Goal: Task Accomplishment & Management: Complete application form

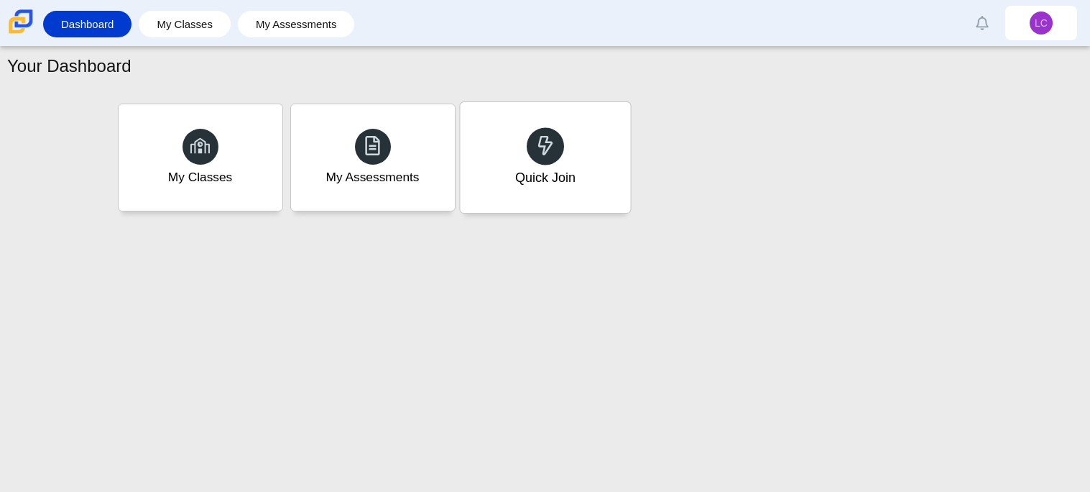
click at [500, 182] on div "Quick Join" at bounding box center [545, 157] width 170 height 111
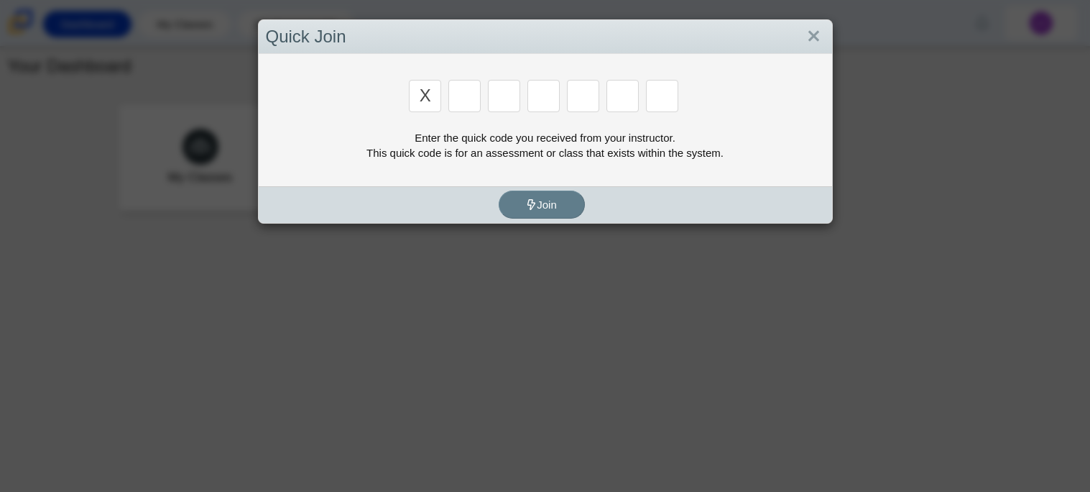
type input "x"
type input "d"
type input "5"
type input "4"
type input "v"
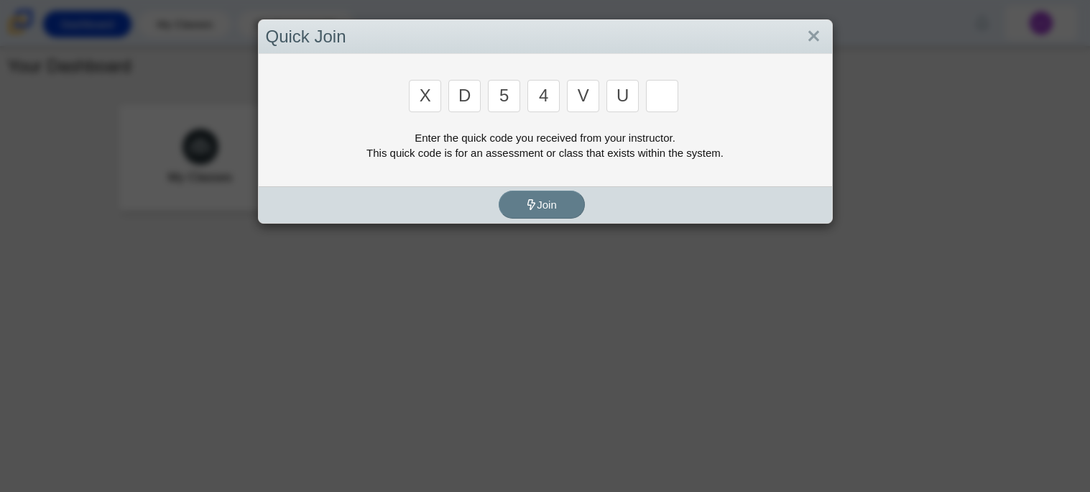
type input "u"
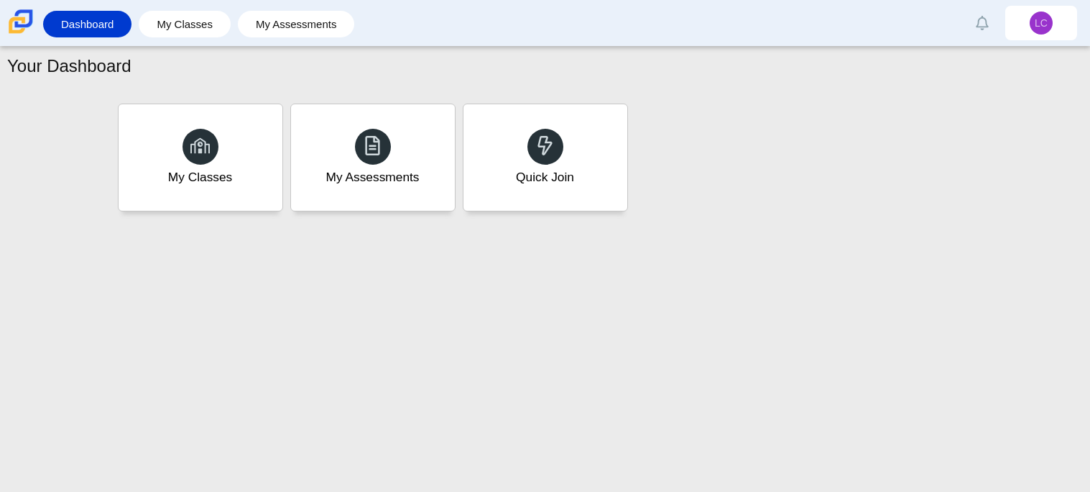
type input "t"
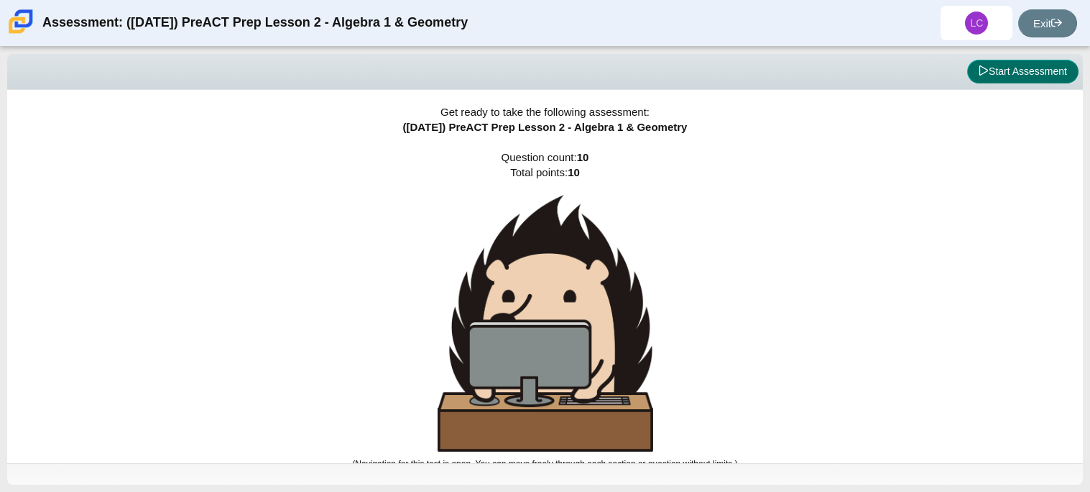
click at [1060, 73] on button "Start Assessment" at bounding box center [1022, 72] width 111 height 24
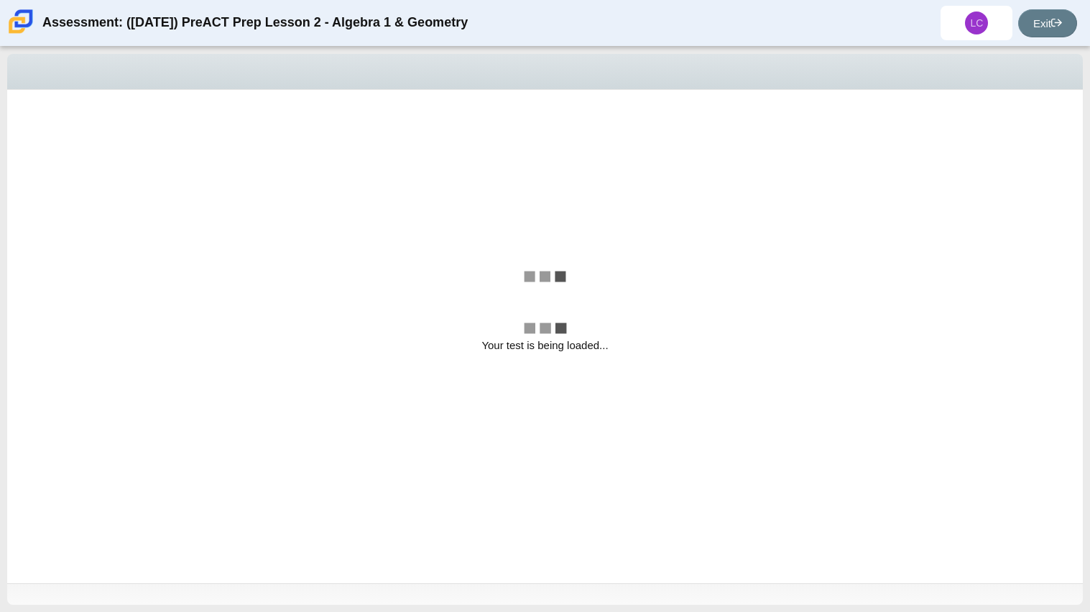
select select "bbf5d072-3e0b-44c4-9a12-6e7c9033f65b"
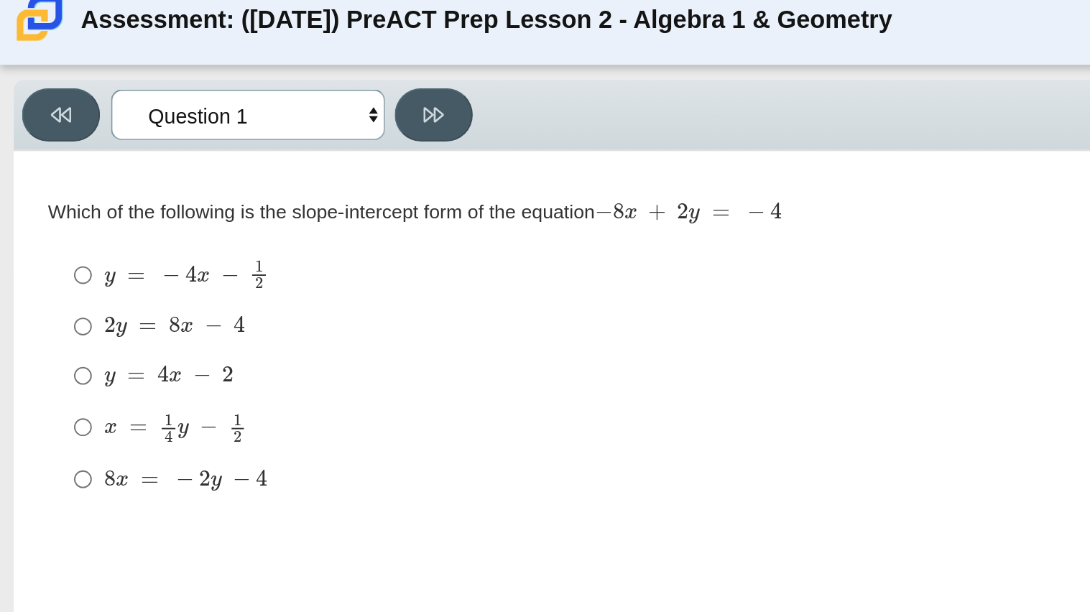
click at [196, 71] on select "Questions Question 1 Question 2 Question 3 Question 4 Question 5 Question 6 Que…" at bounding box center [130, 72] width 144 height 27
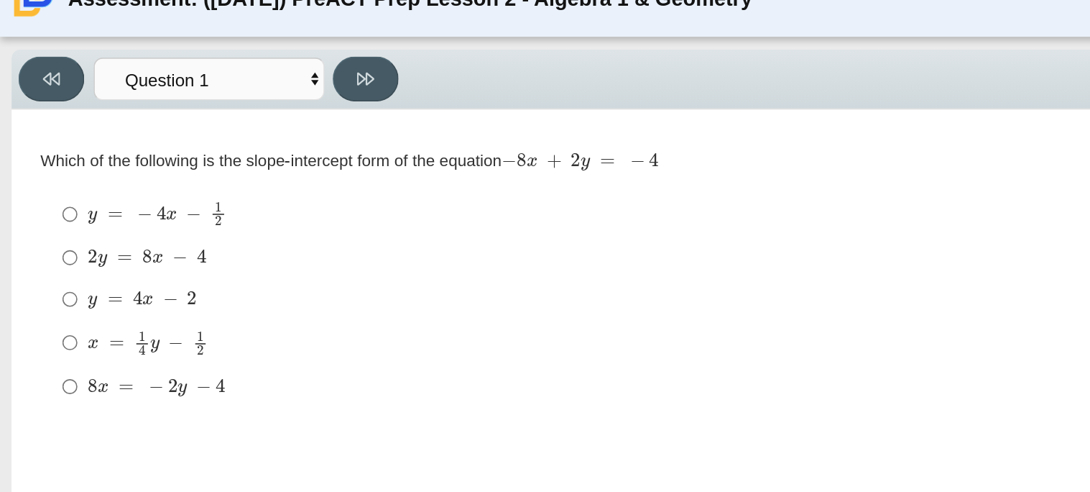
click at [32, 208] on label "y = 4 x − 2 y = 4 x − 2" at bounding box center [521, 209] width 985 height 26
click at [39, 208] on input "y = 4 x − 2 y = 4 x − 2" at bounding box center [43, 209] width 9 height 26
radio input "true"
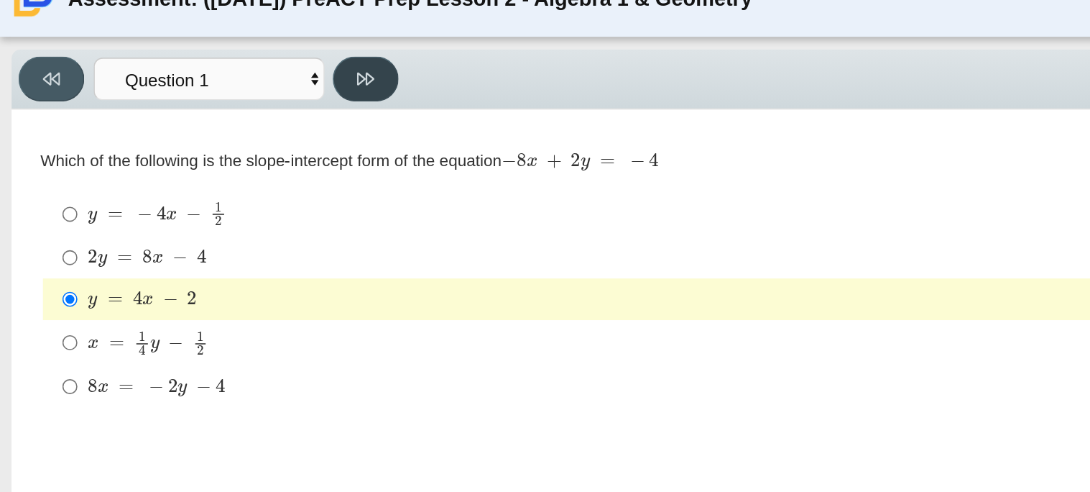
click at [222, 68] on icon at bounding box center [227, 72] width 11 height 11
select select "ed62e223-81bd-4cbf-ab48-ab975844bd1f"
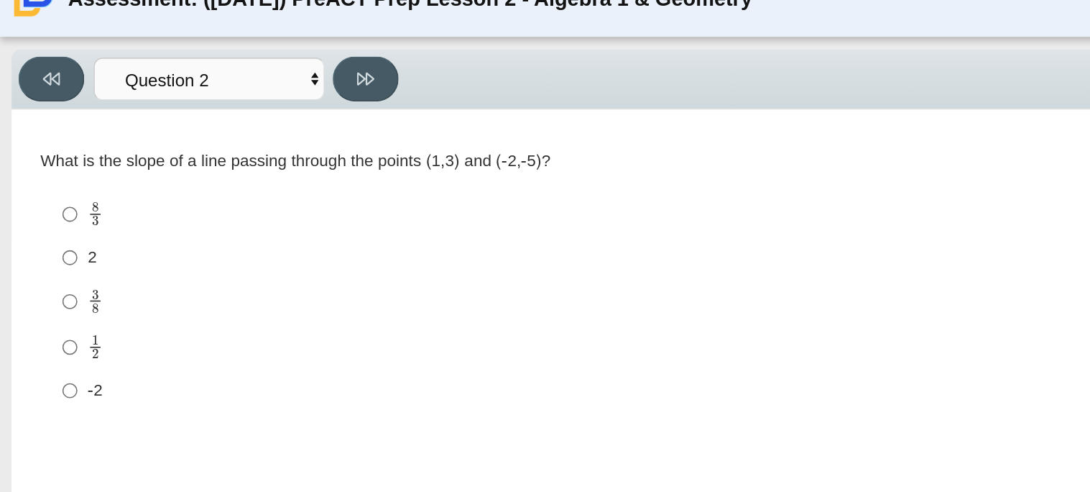
click at [55, 230] on mjx-container "1 2" at bounding box center [59, 237] width 9 height 27
click at [48, 230] on input "1 2 1 half" at bounding box center [43, 239] width 9 height 28
radio input "true"
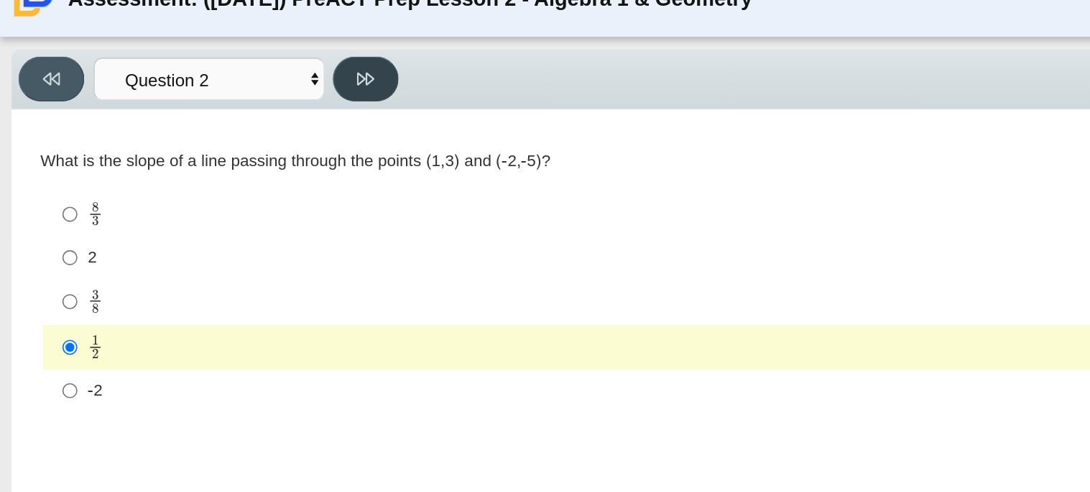
click at [240, 62] on button at bounding box center [227, 72] width 41 height 28
select select "97f4f5fa-a52e-4fed-af51-565bfcdf47cb"
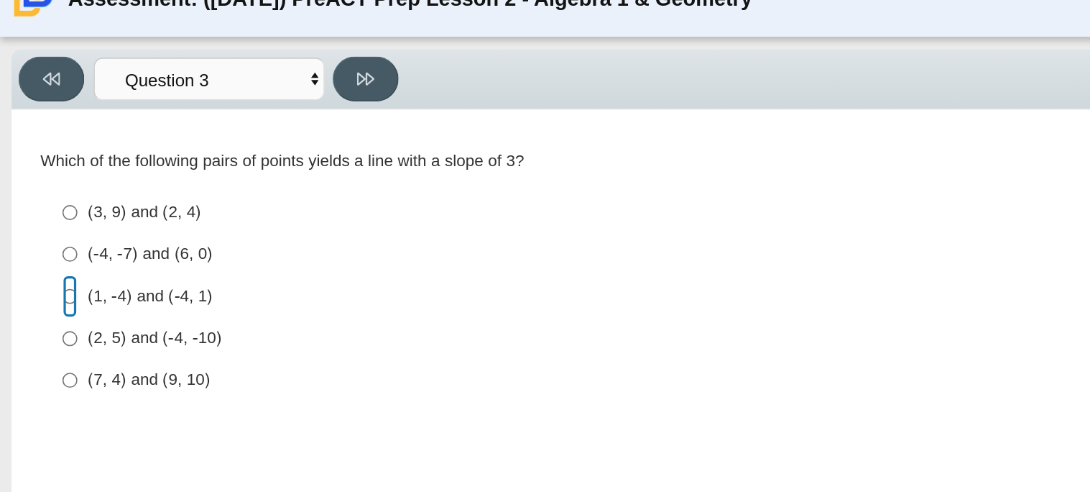
click at [43, 205] on input "(1, -4) and (-4, 1) (1, -4) and (-4, 1)" at bounding box center [43, 207] width 9 height 26
radio input "true"
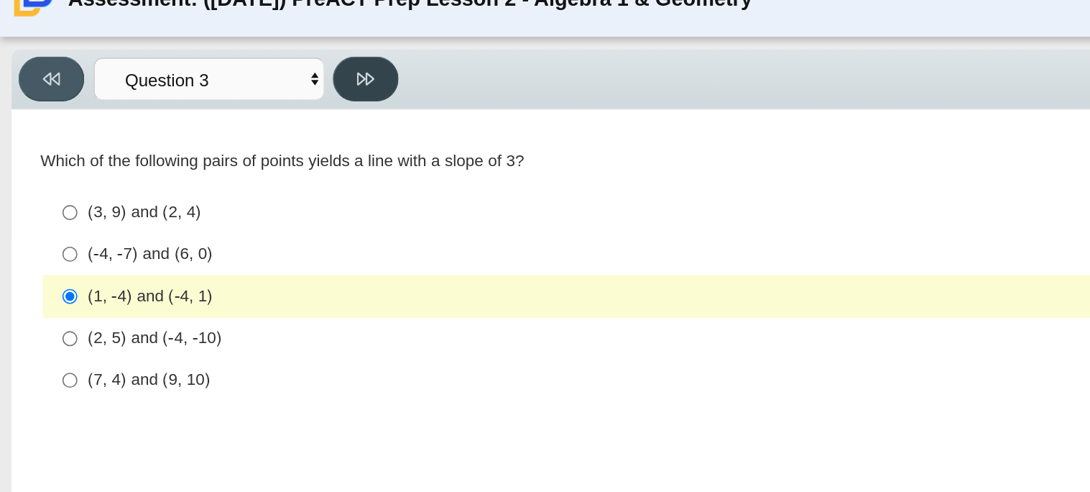
click at [241, 70] on button at bounding box center [227, 72] width 41 height 28
select select "89427bb7-e313-4f00-988f-8b8255897029"
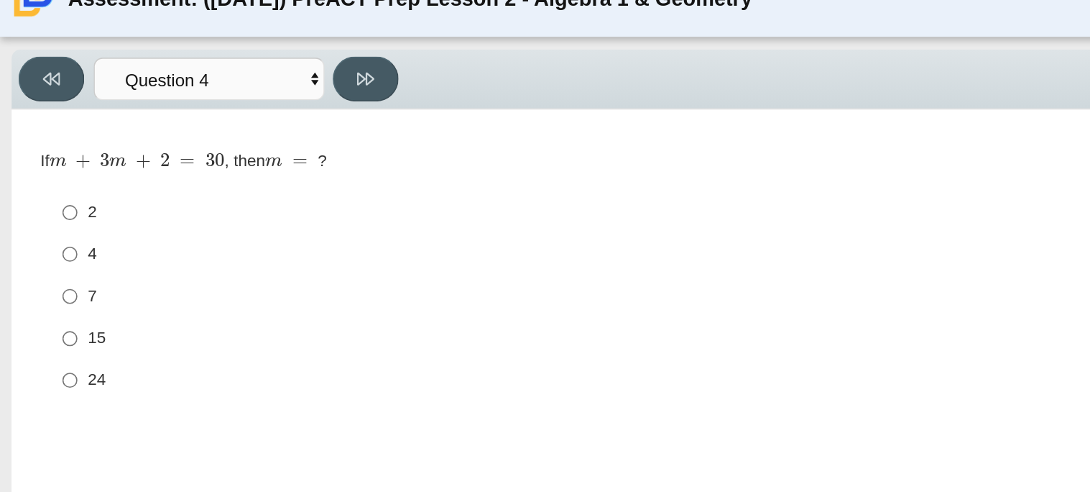
click at [55, 211] on div "7" at bounding box center [531, 208] width 953 height 14
click at [48, 211] on input "7 7" at bounding box center [43, 207] width 9 height 26
radio input "true"
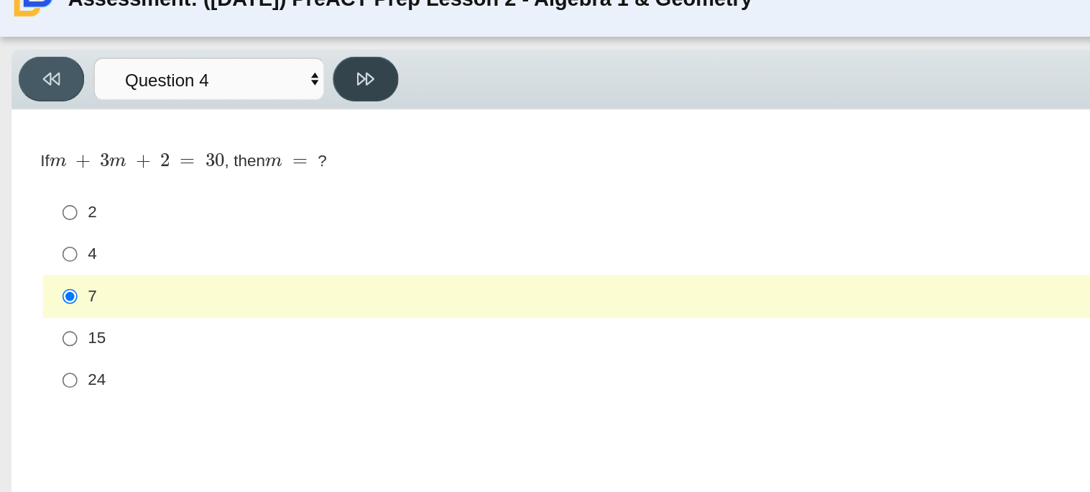
click at [226, 81] on button at bounding box center [227, 72] width 41 height 28
select select "489dcffd-4e6a-49cf-a9d6-ad1d4a911a4e"
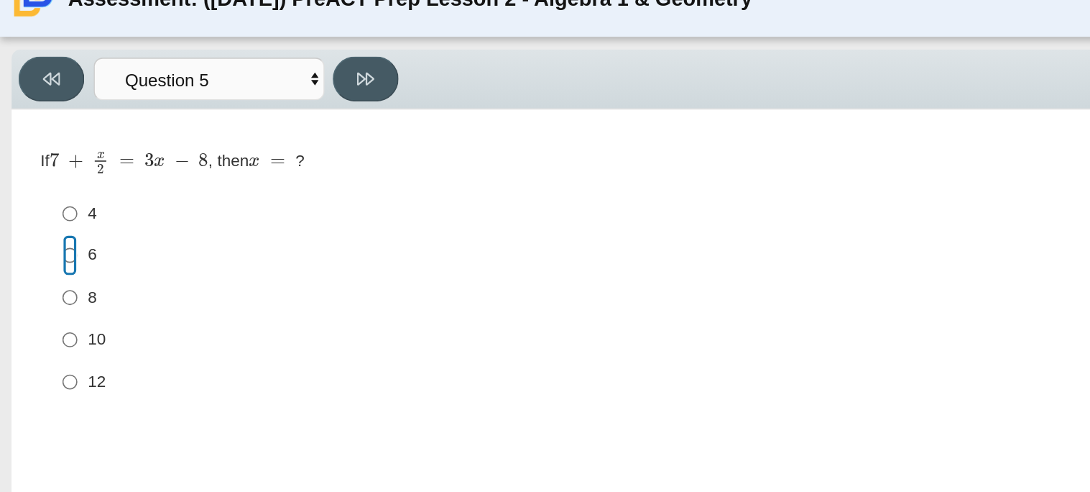
click at [43, 185] on input "6 6" at bounding box center [43, 182] width 9 height 26
radio input "true"
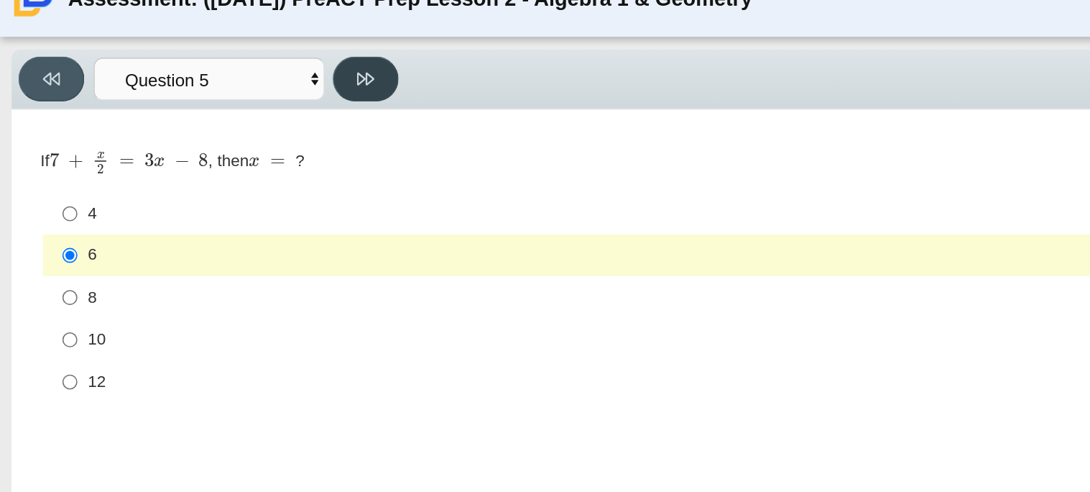
click at [236, 73] on button at bounding box center [227, 72] width 41 height 28
select select "210571de-36a6-4d8e-a361-ceff8ef801dc"
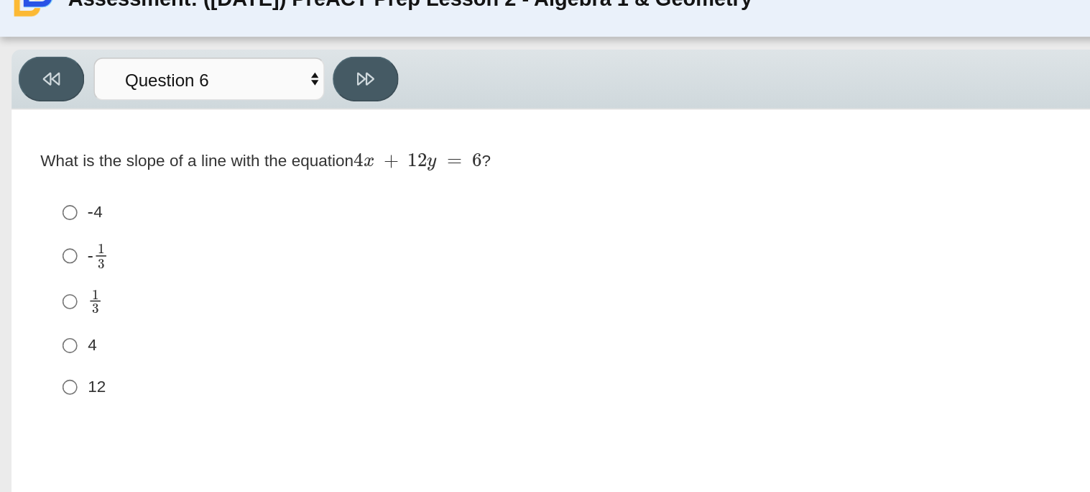
click at [505, 58] on div "Review" at bounding box center [667, 72] width 826 height 28
click at [37, 159] on label "-4 -4" at bounding box center [521, 155] width 985 height 26
click at [39, 159] on input "-4 -4" at bounding box center [43, 155] width 9 height 26
radio input "true"
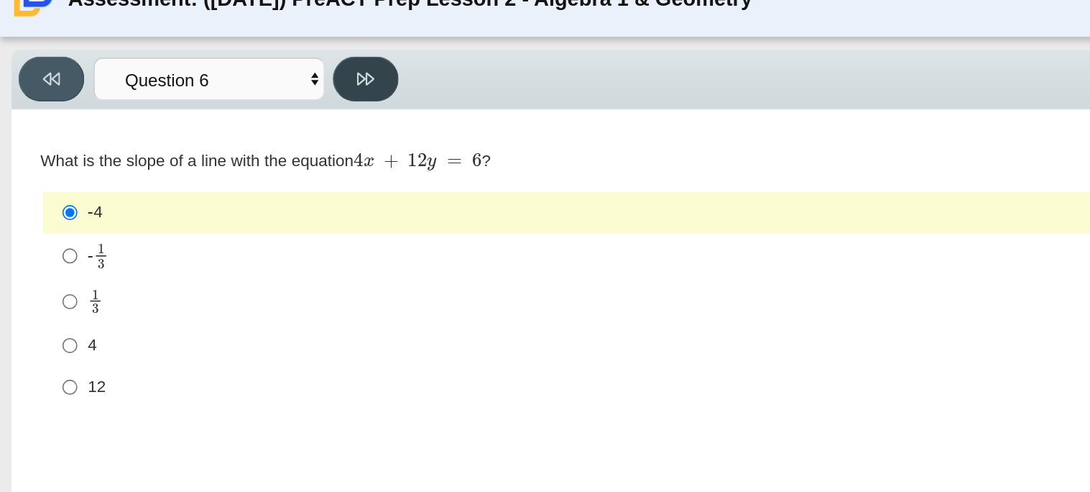
click at [225, 74] on icon at bounding box center [227, 72] width 11 height 11
select select "ec95ace6-bebc-42b8-9428-40567494d4da"
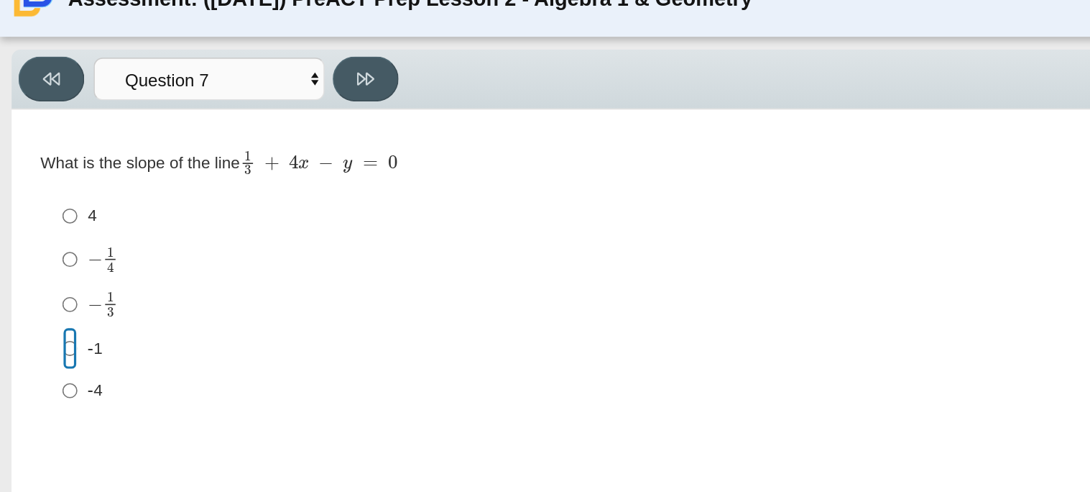
click at [43, 240] on input "-1 -1" at bounding box center [43, 239] width 9 height 26
radio input "true"
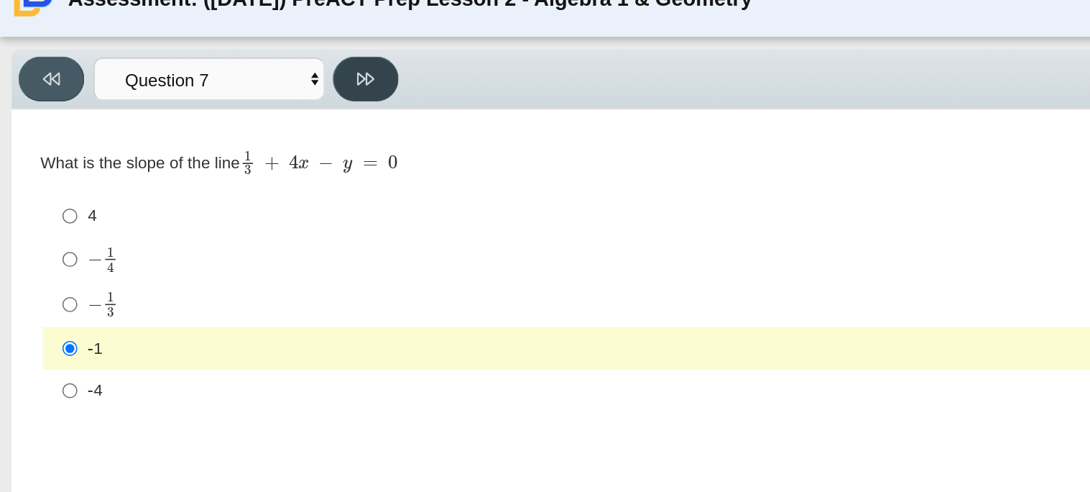
click at [236, 68] on button at bounding box center [227, 72] width 41 height 28
select select "ce81fe10-bf29-4b5e-8bd7-4f47f2fed4d8"
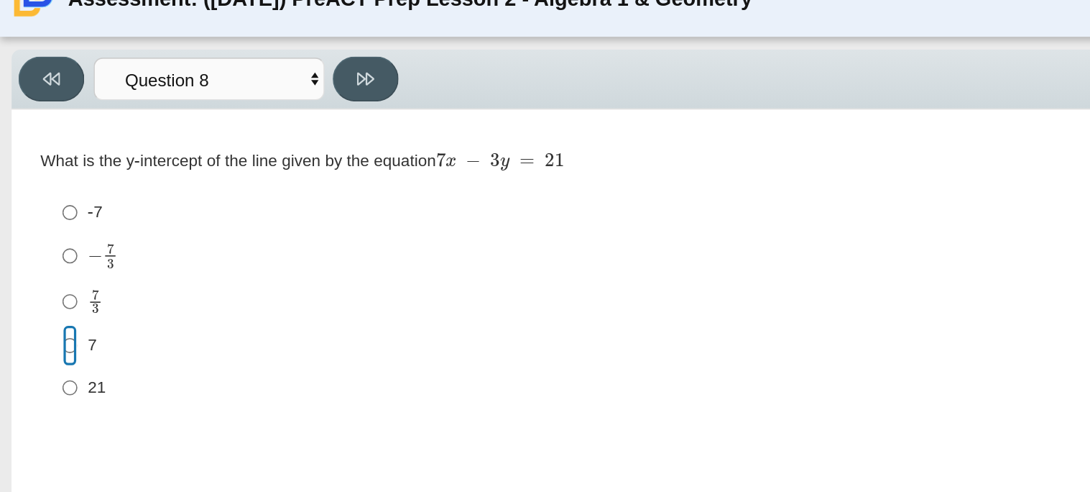
click at [42, 242] on input "7 7" at bounding box center [43, 238] width 9 height 26
radio input "true"
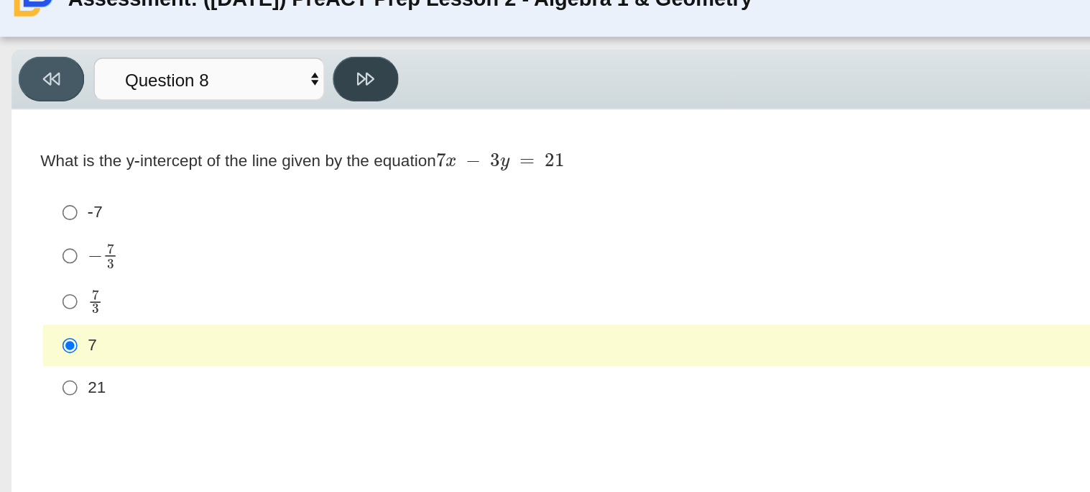
click at [213, 83] on button at bounding box center [227, 72] width 41 height 28
select select "14773eaf-2ca1-47ae-afe7-a624a56f34b3"
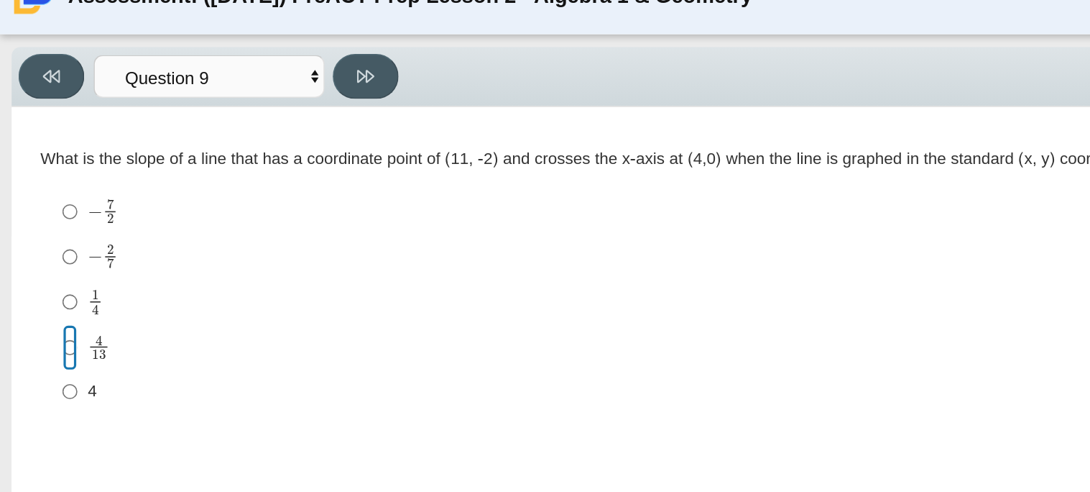
click at [44, 242] on input "4 13 4 over 13" at bounding box center [43, 240] width 9 height 28
radio input "true"
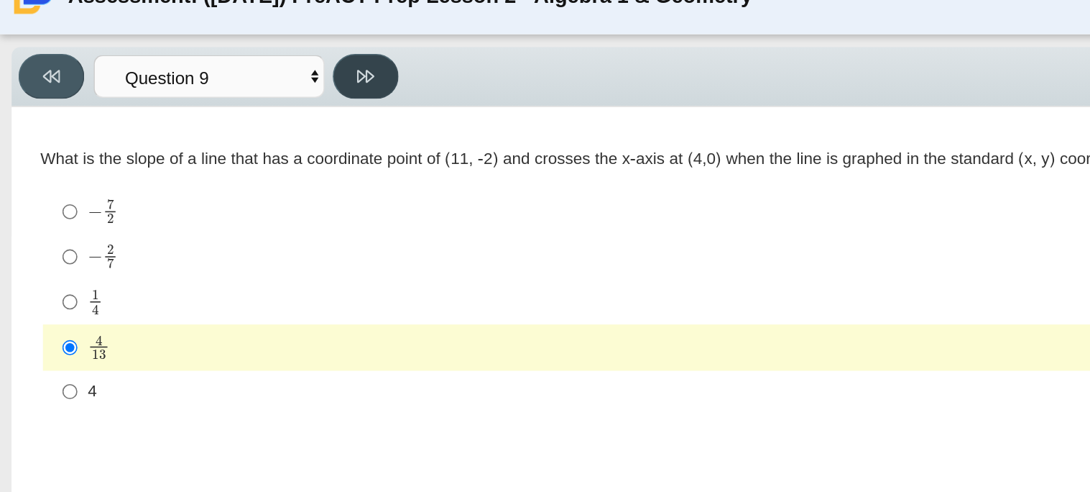
click at [244, 78] on button at bounding box center [227, 72] width 41 height 28
select select "96b71634-eacb-4f7e-8aef-411727d9bcba"
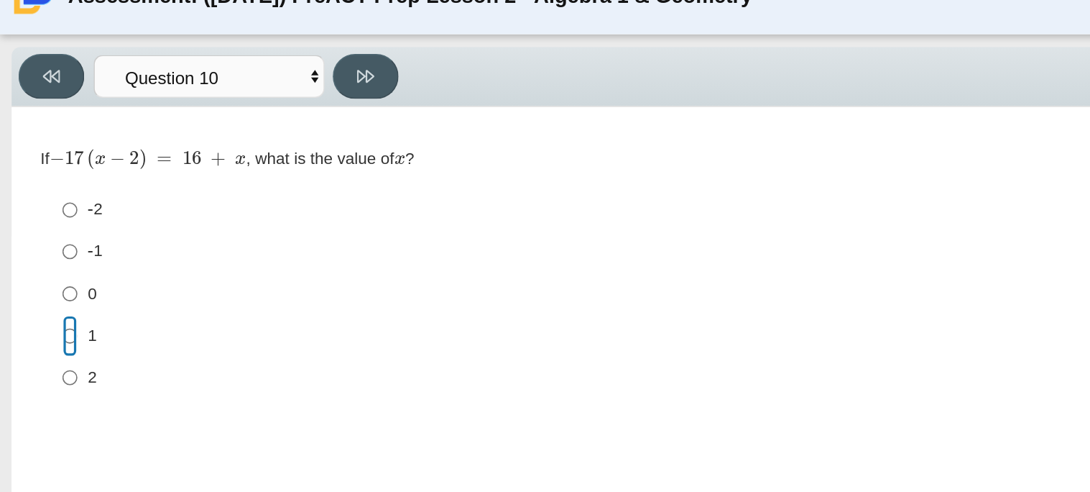
click at [47, 234] on input "1 1" at bounding box center [43, 234] width 9 height 26
radio input "true"
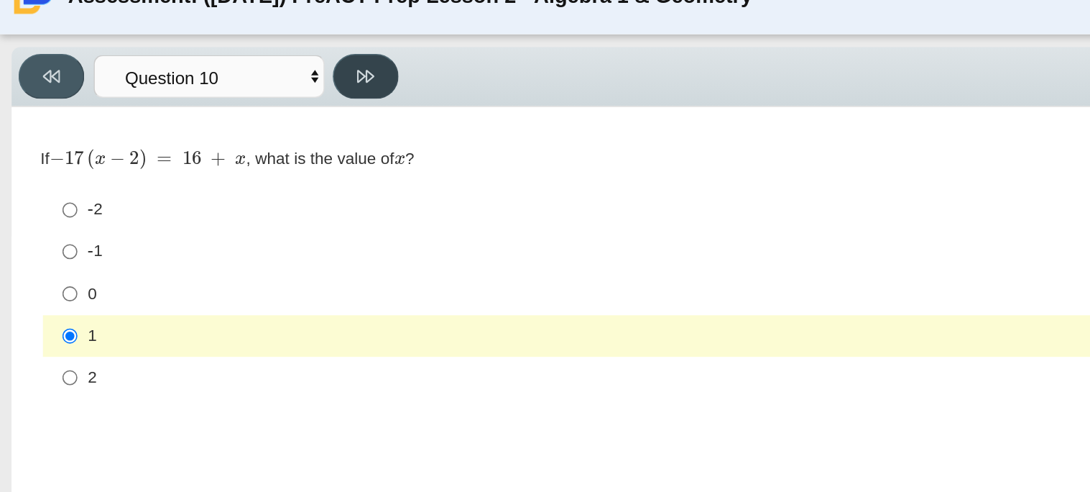
click at [221, 73] on button at bounding box center [227, 72] width 41 height 28
select select "review"
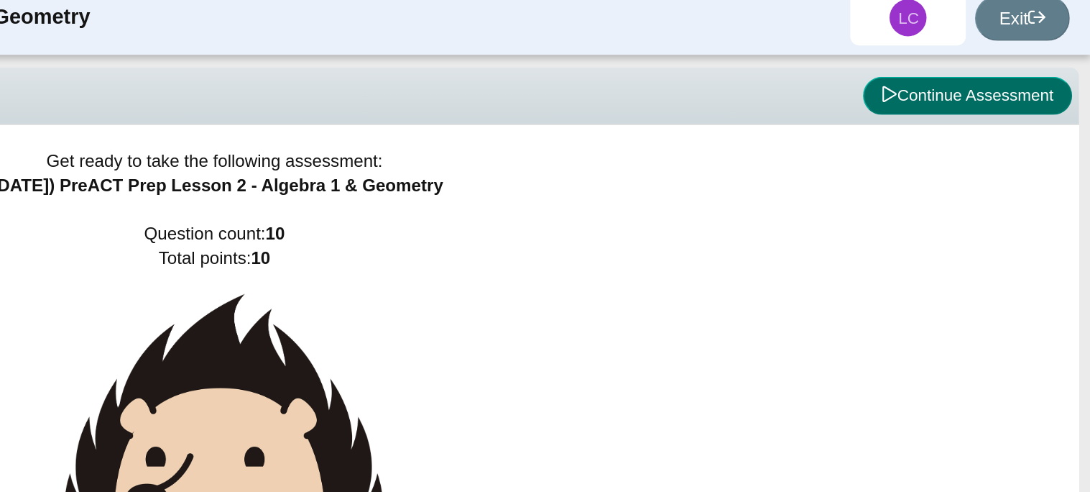
click at [976, 80] on button "Continue Assessment" at bounding box center [1014, 72] width 130 height 24
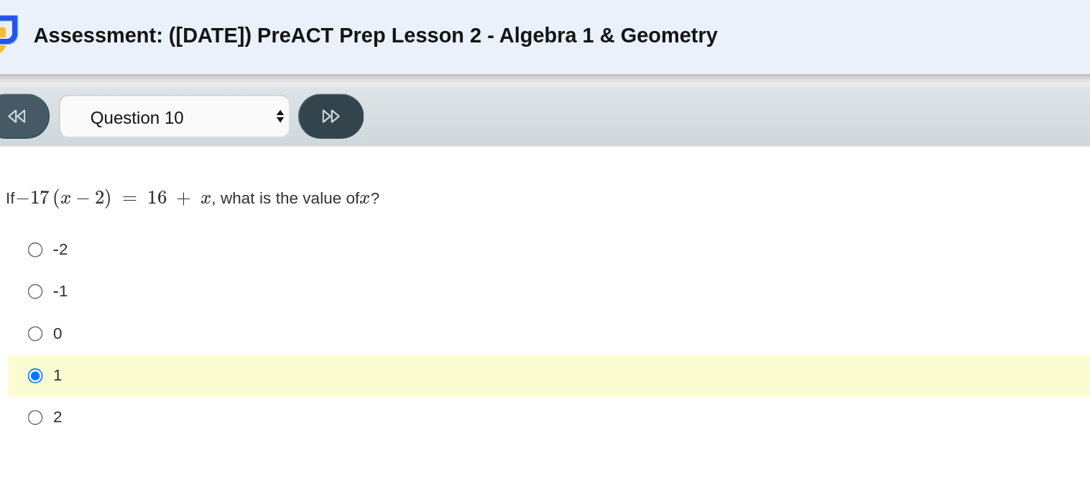
click at [244, 77] on button at bounding box center [227, 72] width 41 height 28
select select "review"
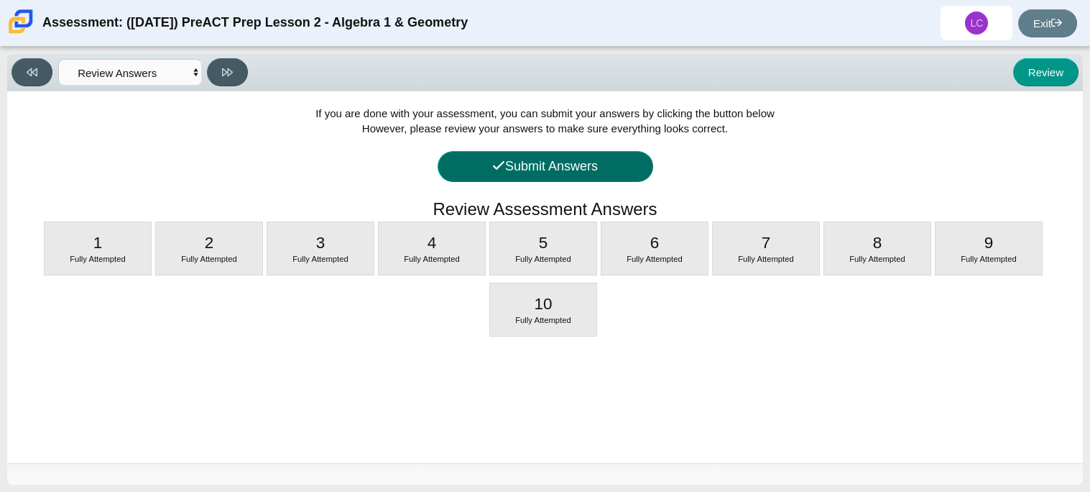
click at [615, 170] on button "Submit Answers" at bounding box center [546, 166] width 216 height 31
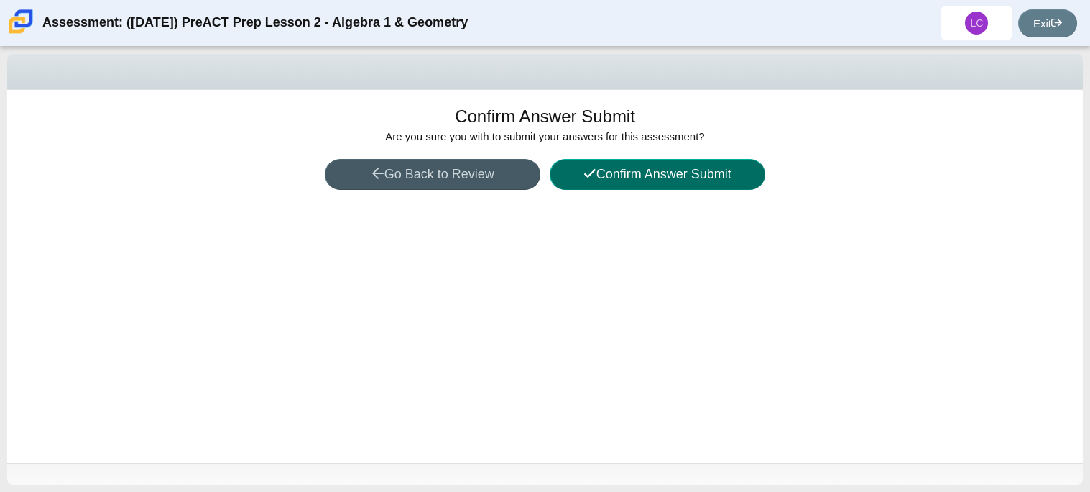
click at [613, 177] on button "Confirm Answer Submit" at bounding box center [658, 174] width 216 height 31
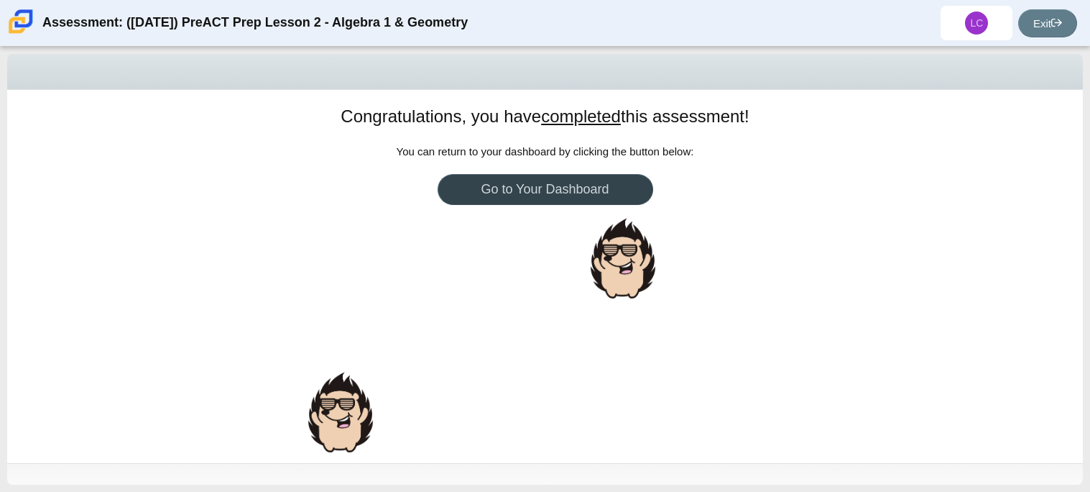
click at [613, 177] on link "Go to Your Dashboard" at bounding box center [546, 189] width 216 height 31
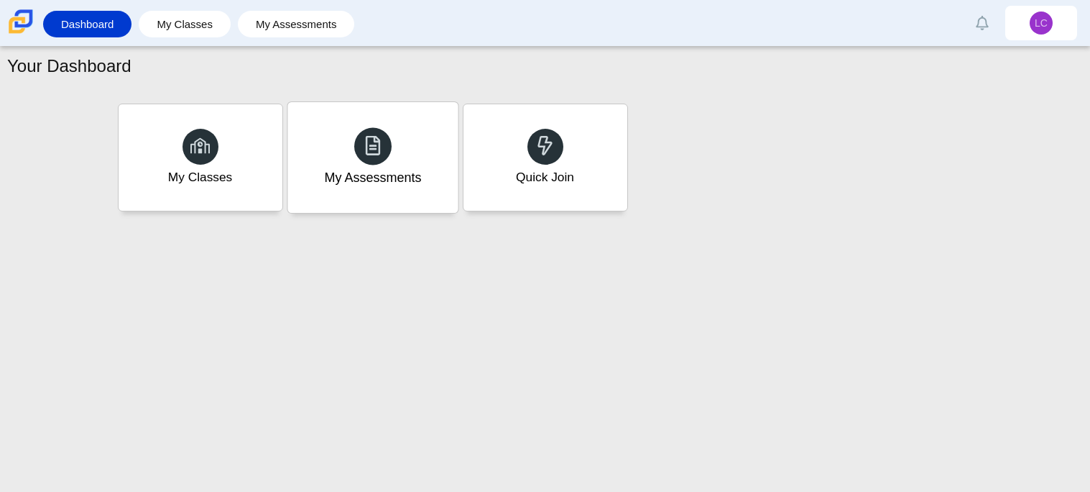
click at [401, 157] on div "My Assessments" at bounding box center [372, 157] width 170 height 111
